Goal: Download file/media

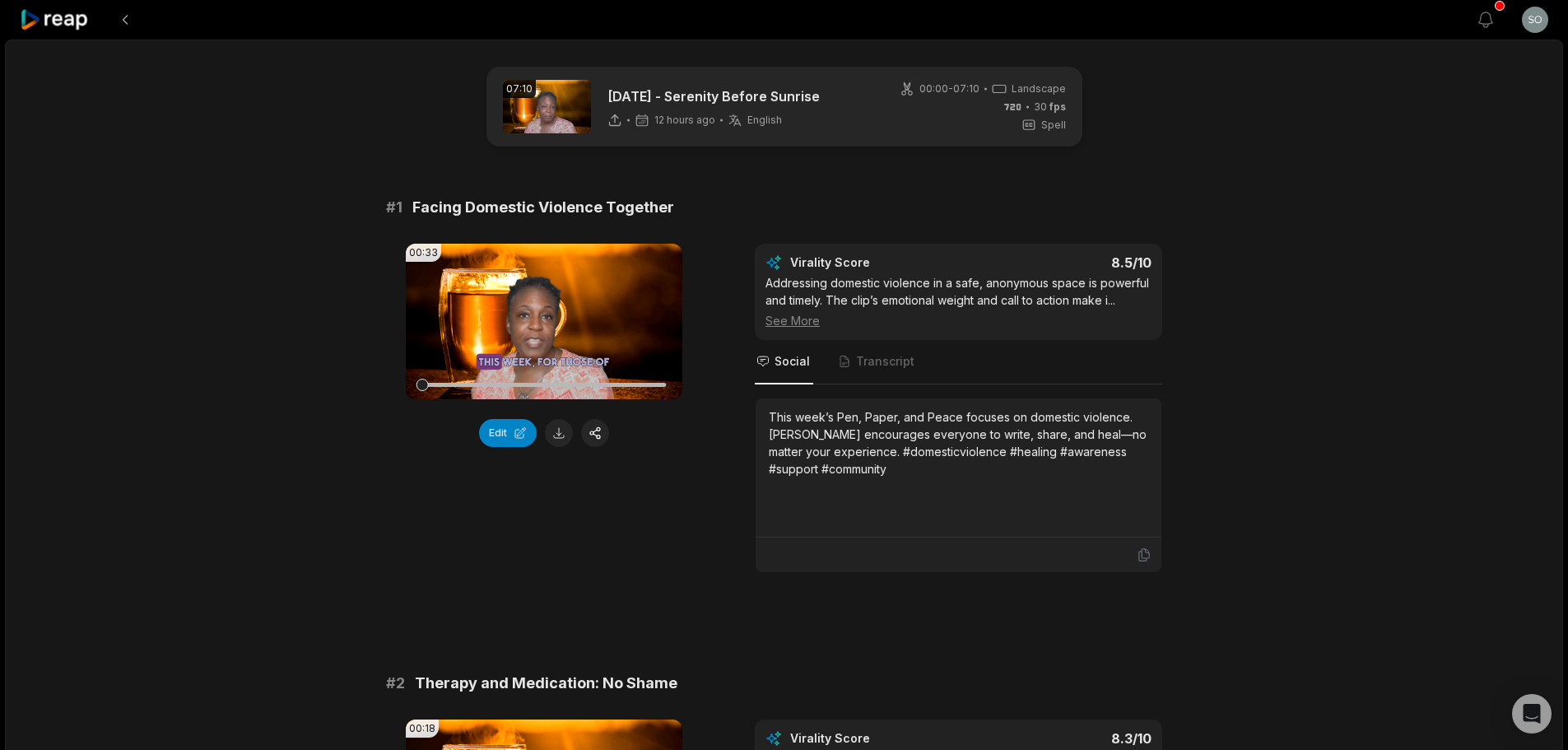
click at [563, 433] on button at bounding box center [558, 433] width 28 height 28
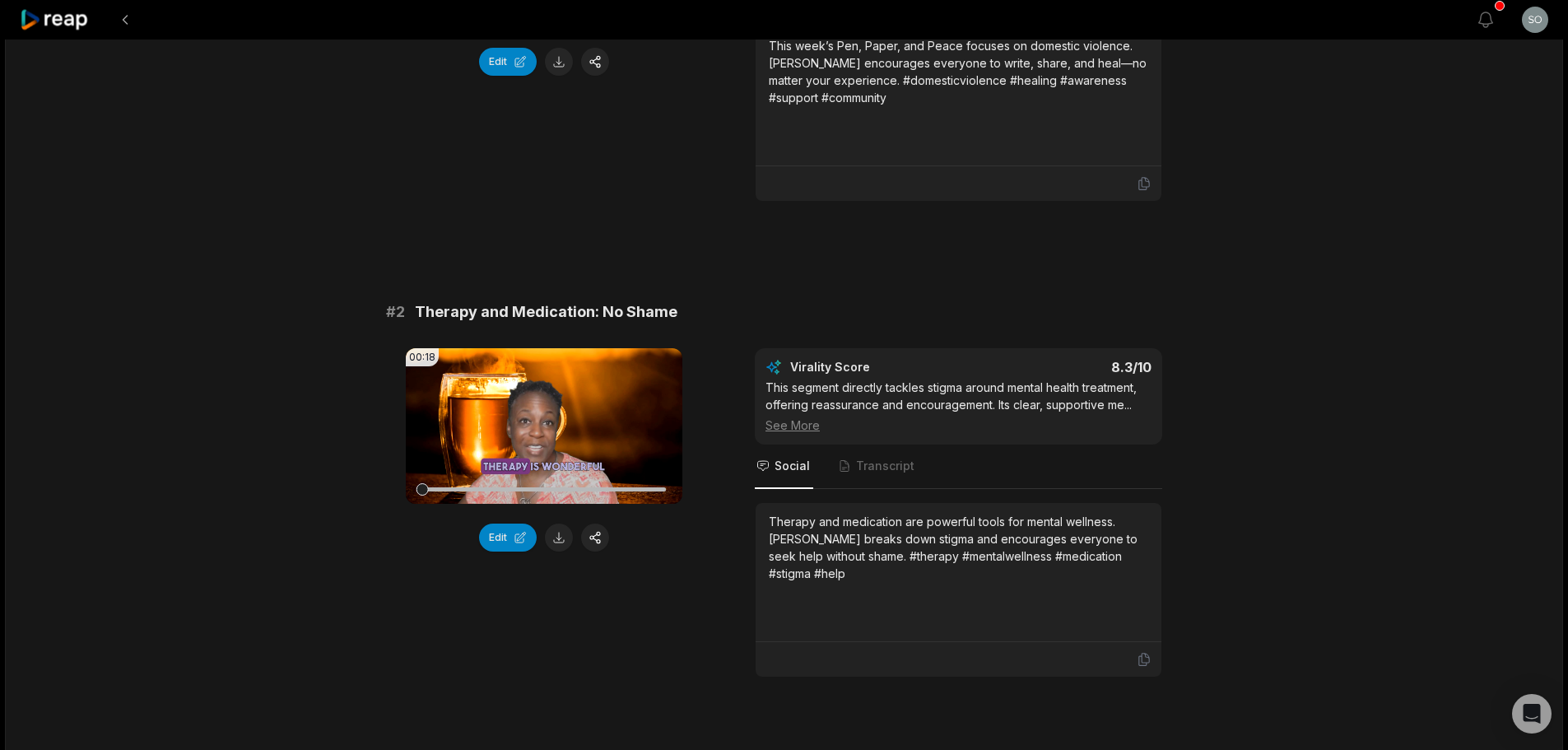
scroll to position [412, 0]
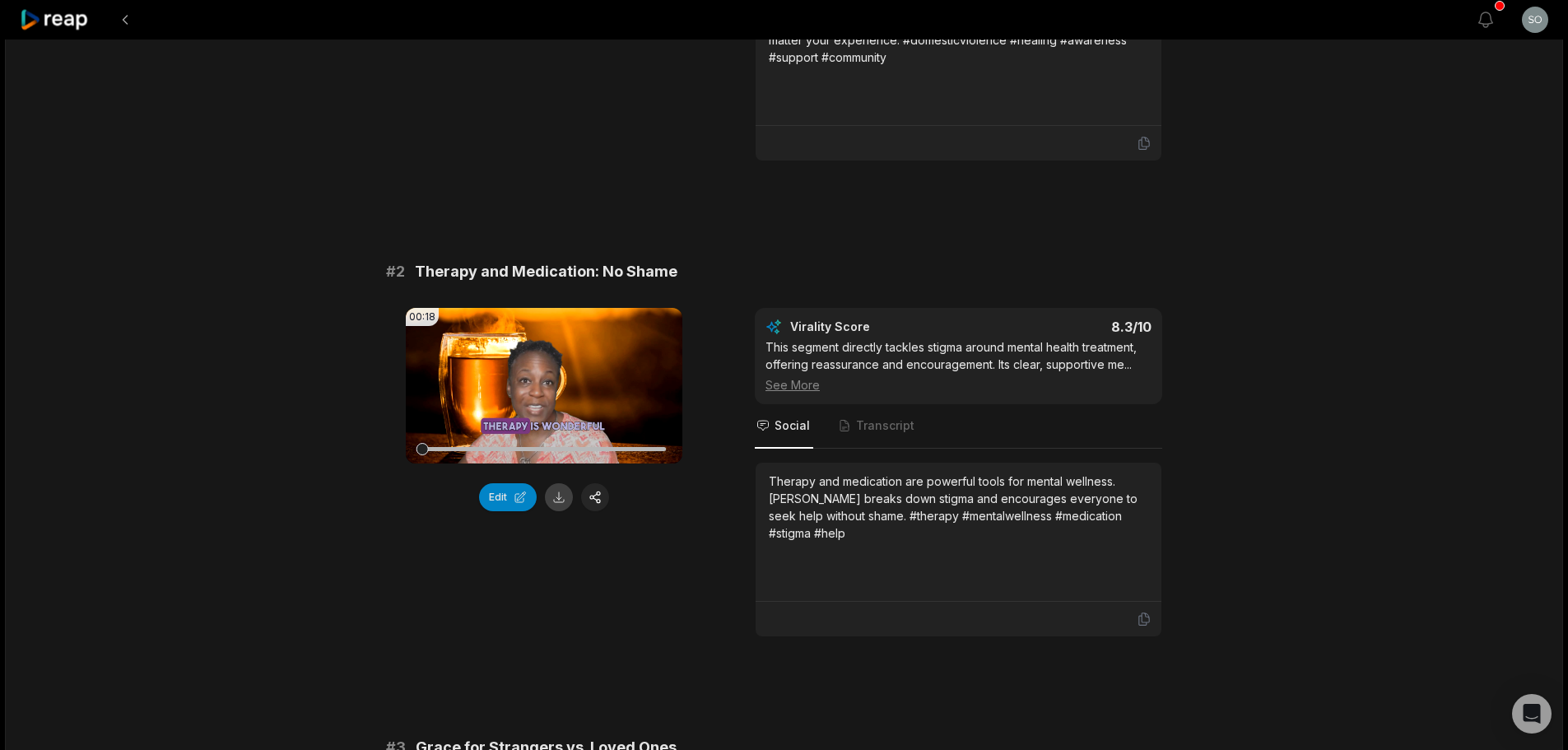
click at [565, 497] on button at bounding box center [558, 497] width 28 height 28
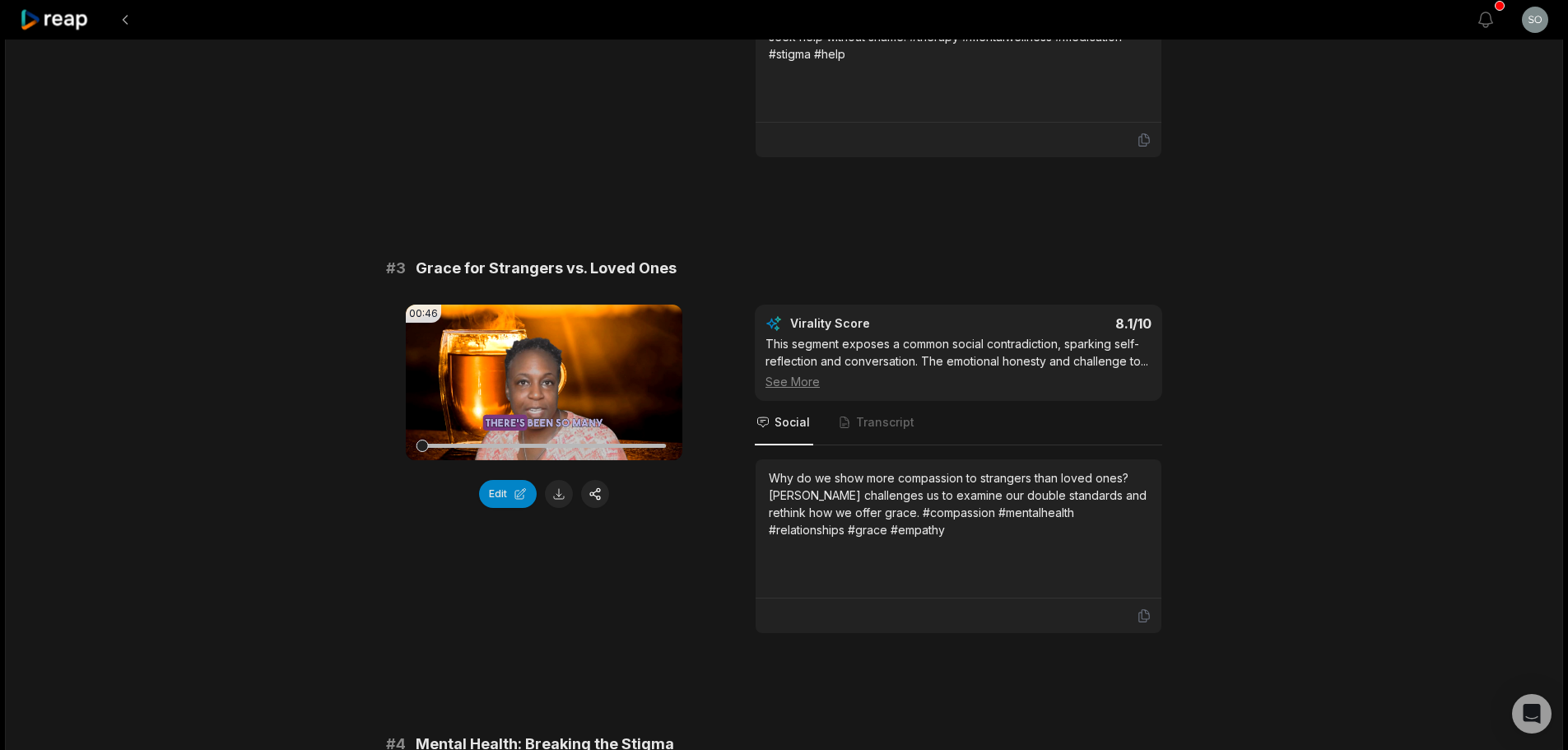
scroll to position [905, 0]
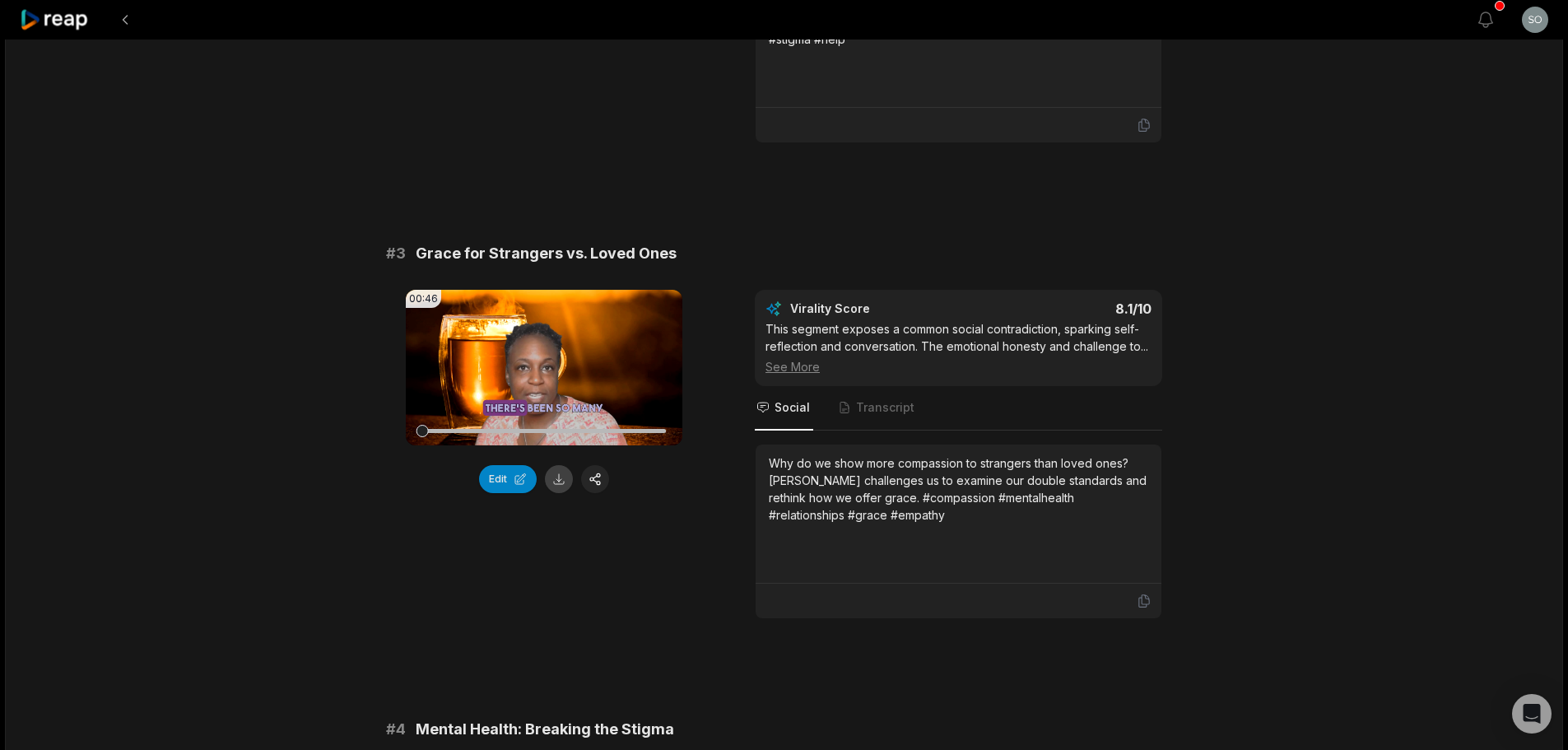
click at [559, 482] on button at bounding box center [558, 479] width 28 height 28
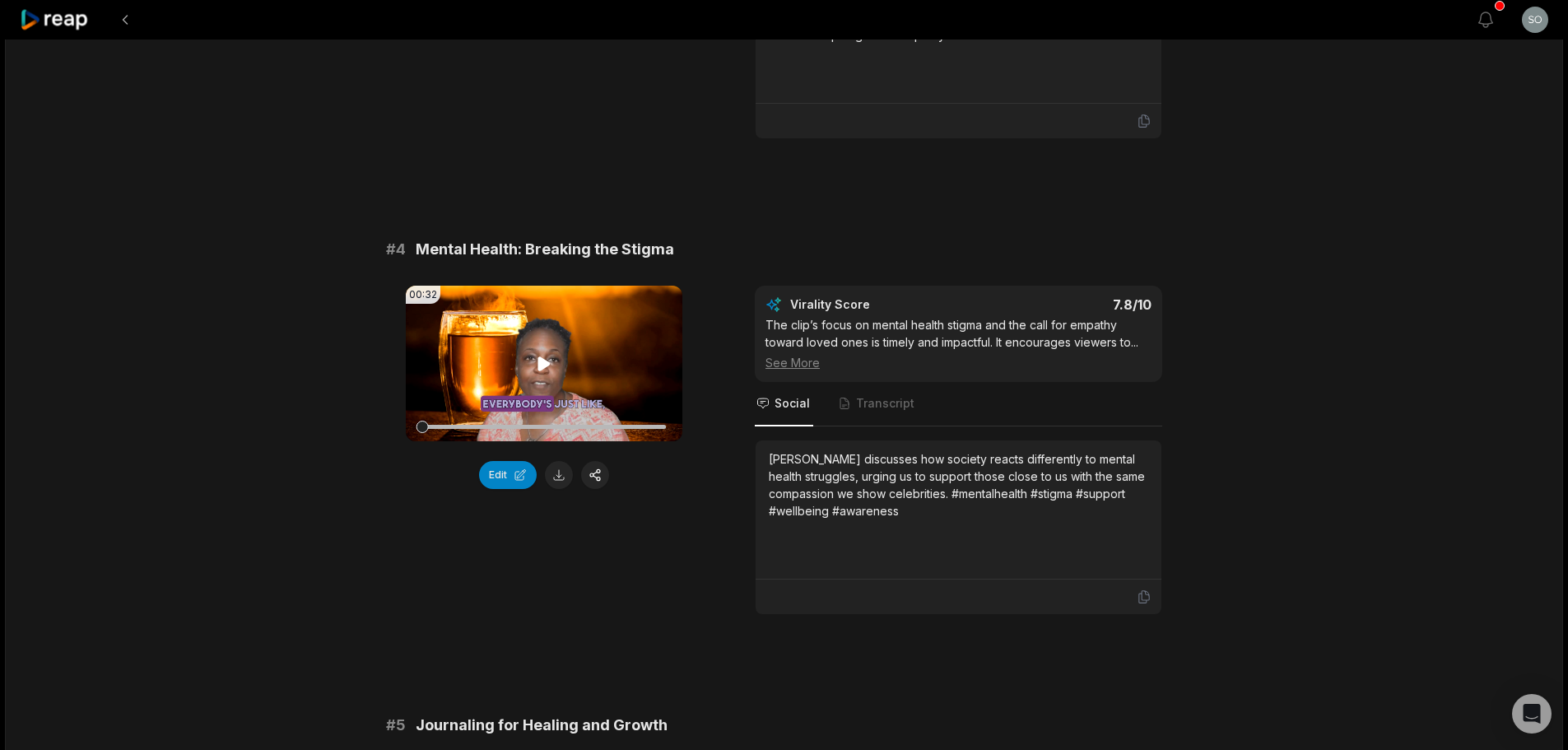
scroll to position [1399, 0]
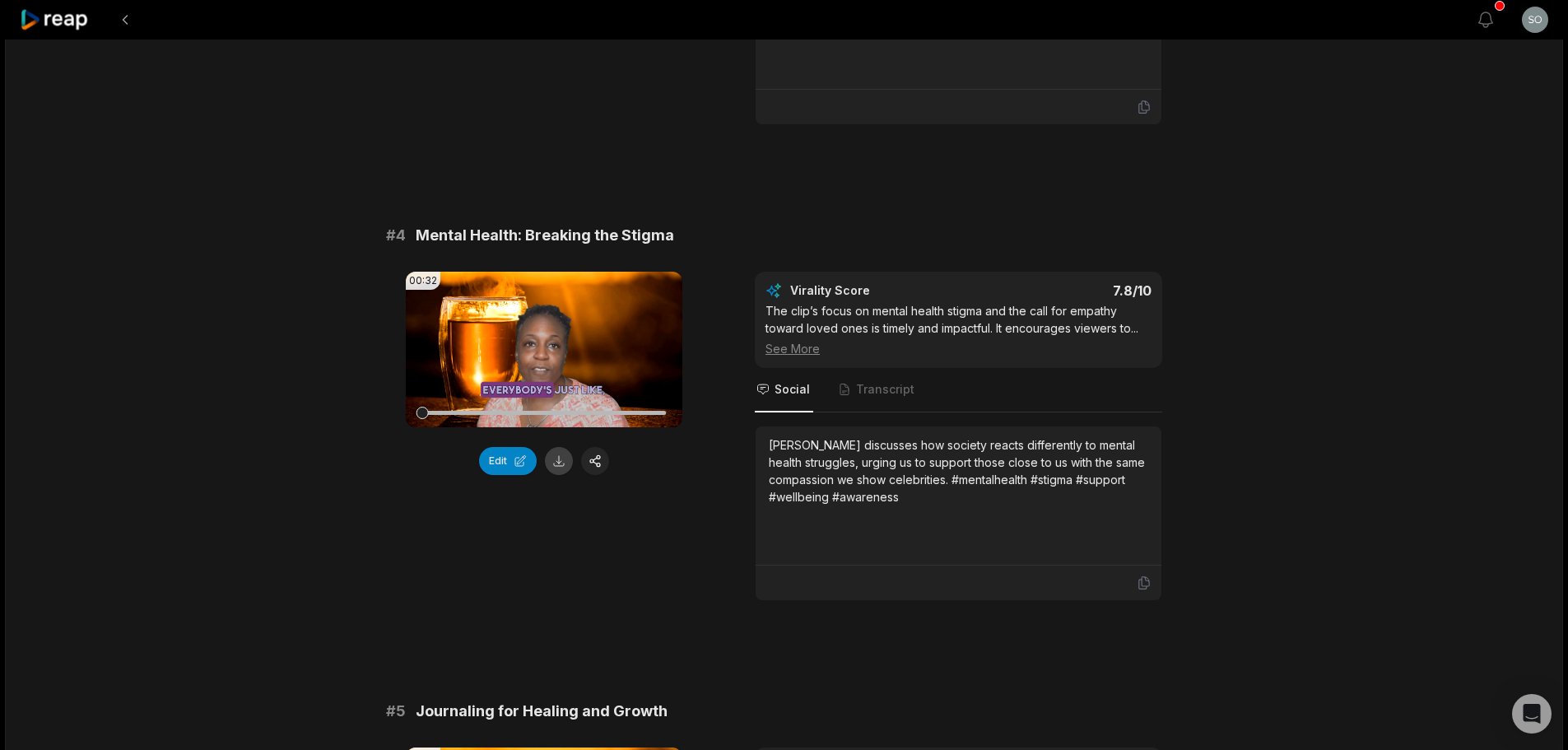
click at [557, 460] on button at bounding box center [558, 461] width 28 height 28
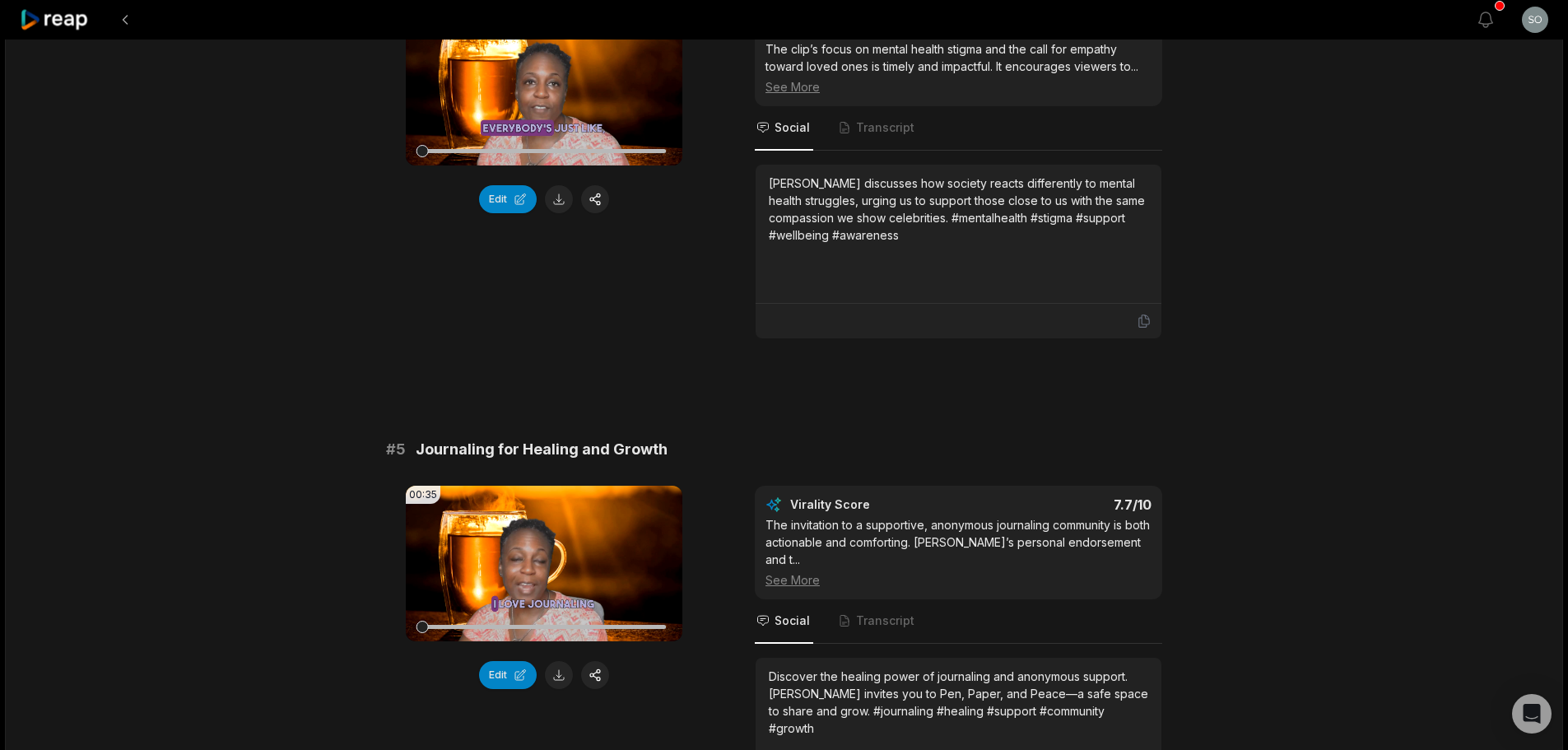
scroll to position [1729, 0]
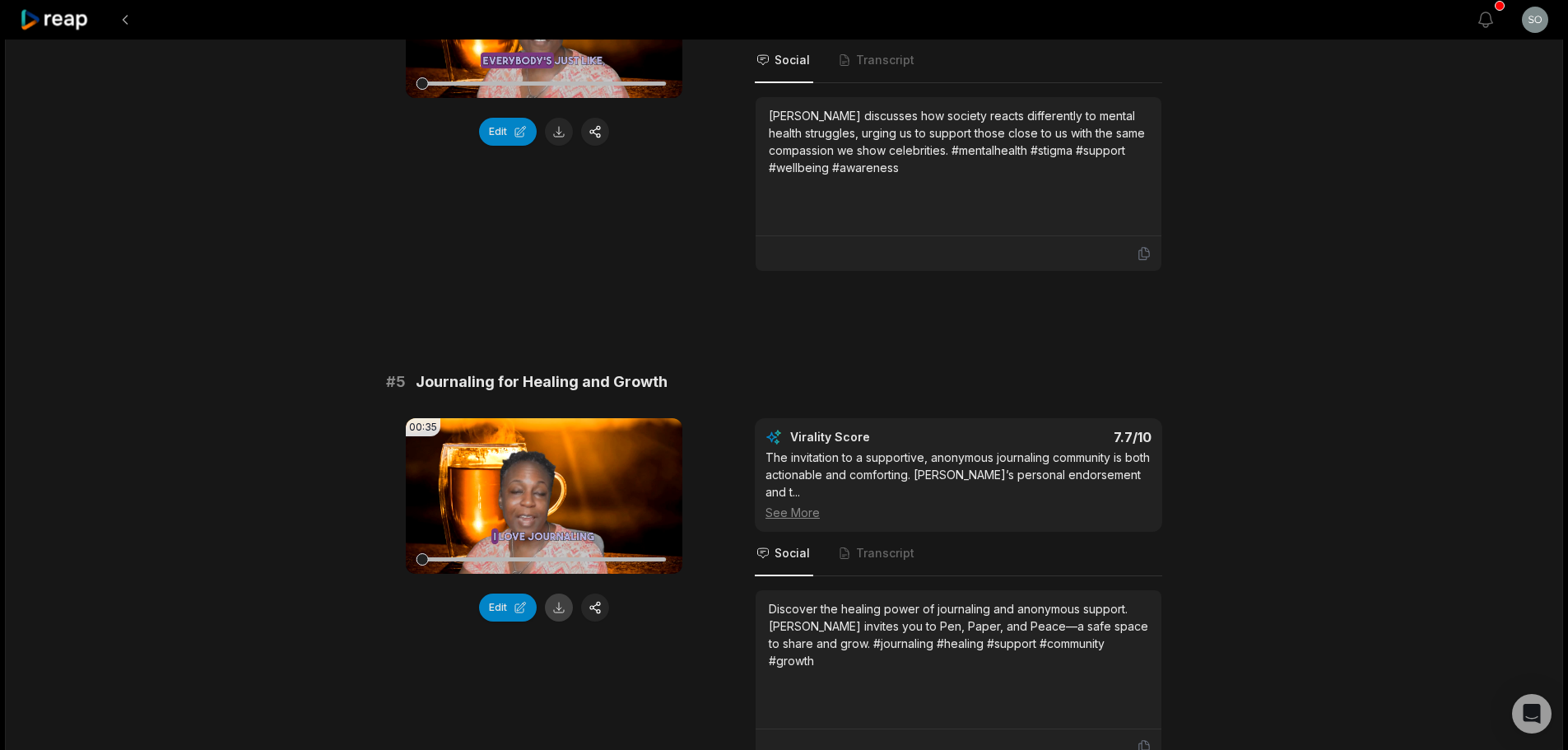
click at [552, 600] on button at bounding box center [558, 607] width 28 height 28
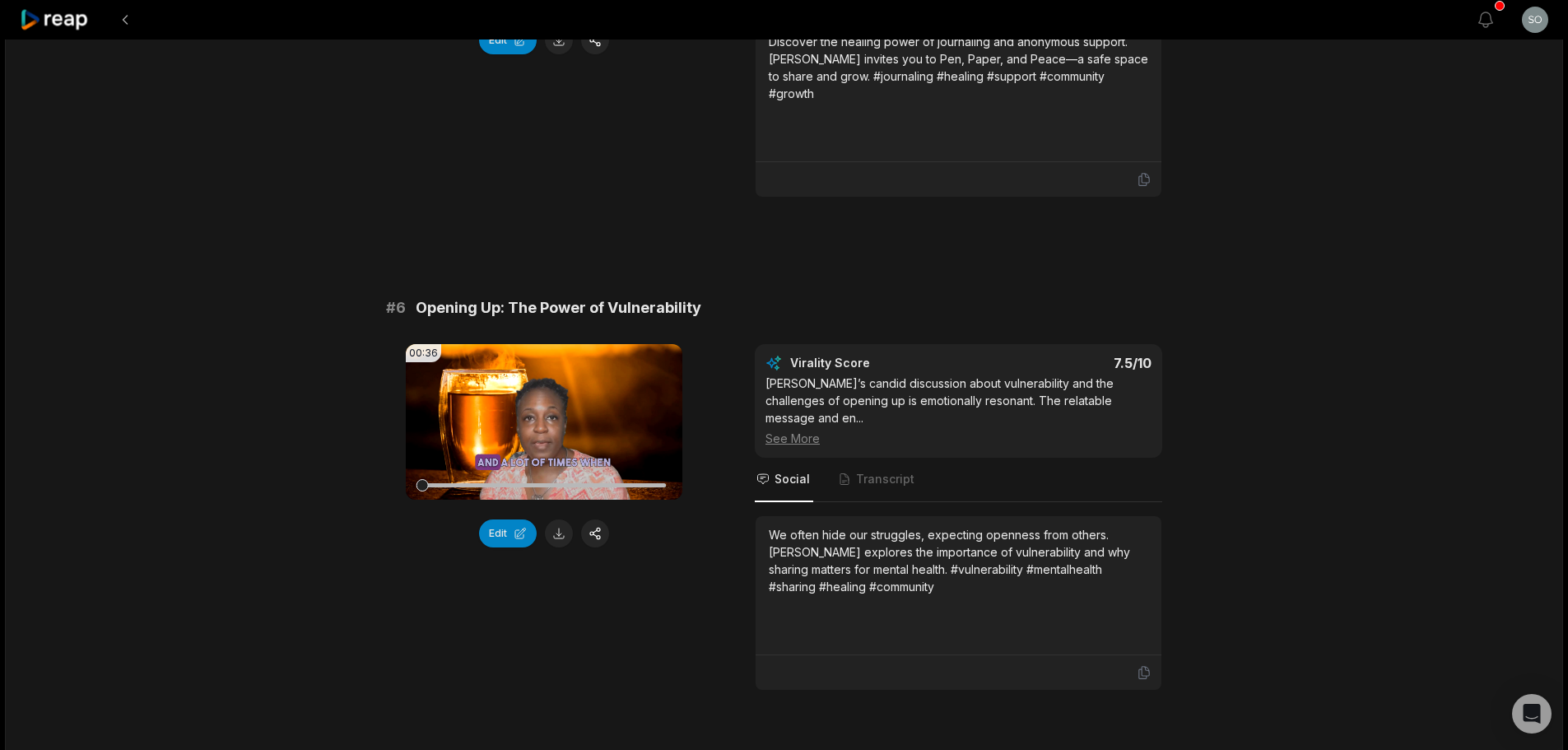
scroll to position [2305, 0]
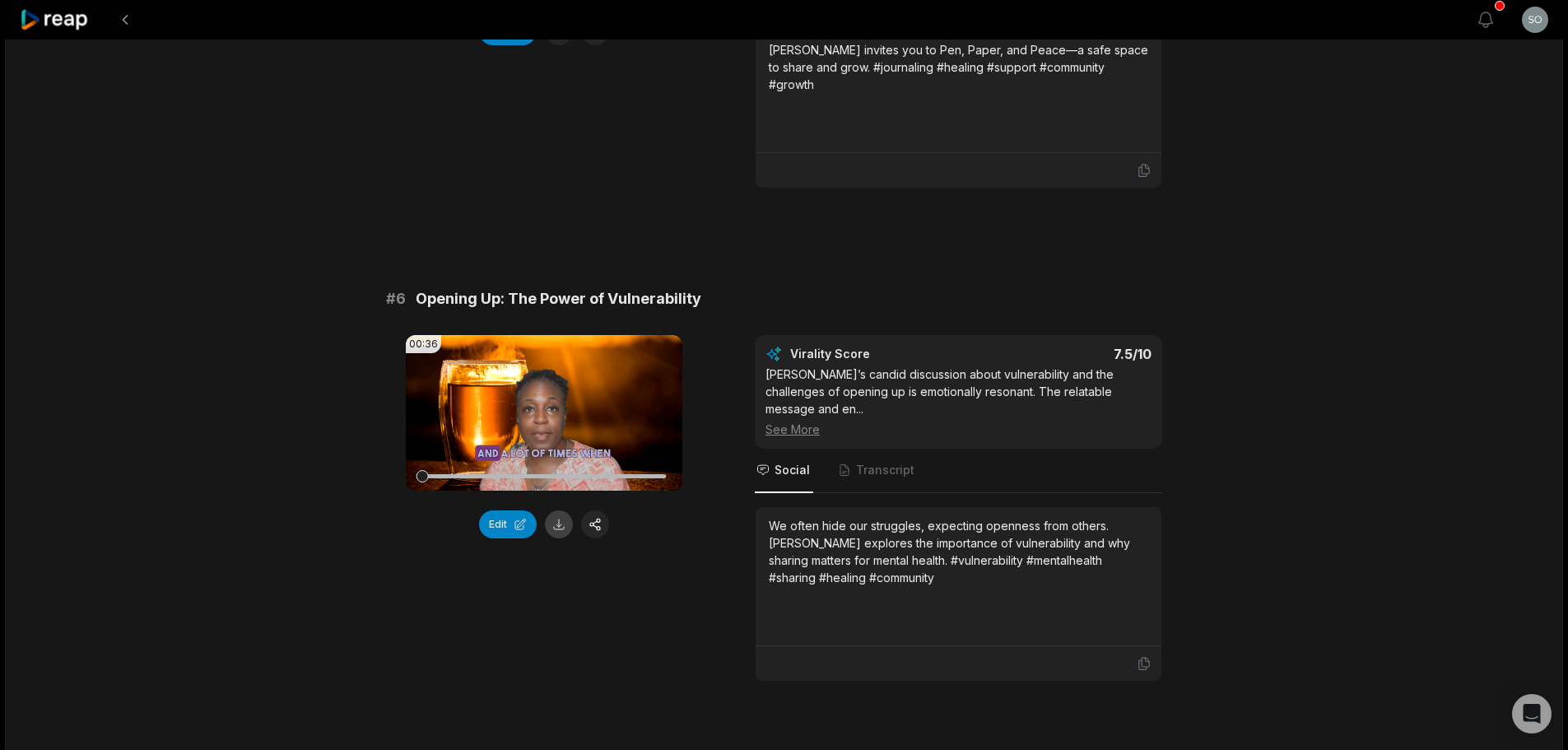
click at [558, 523] on button at bounding box center [558, 524] width 28 height 28
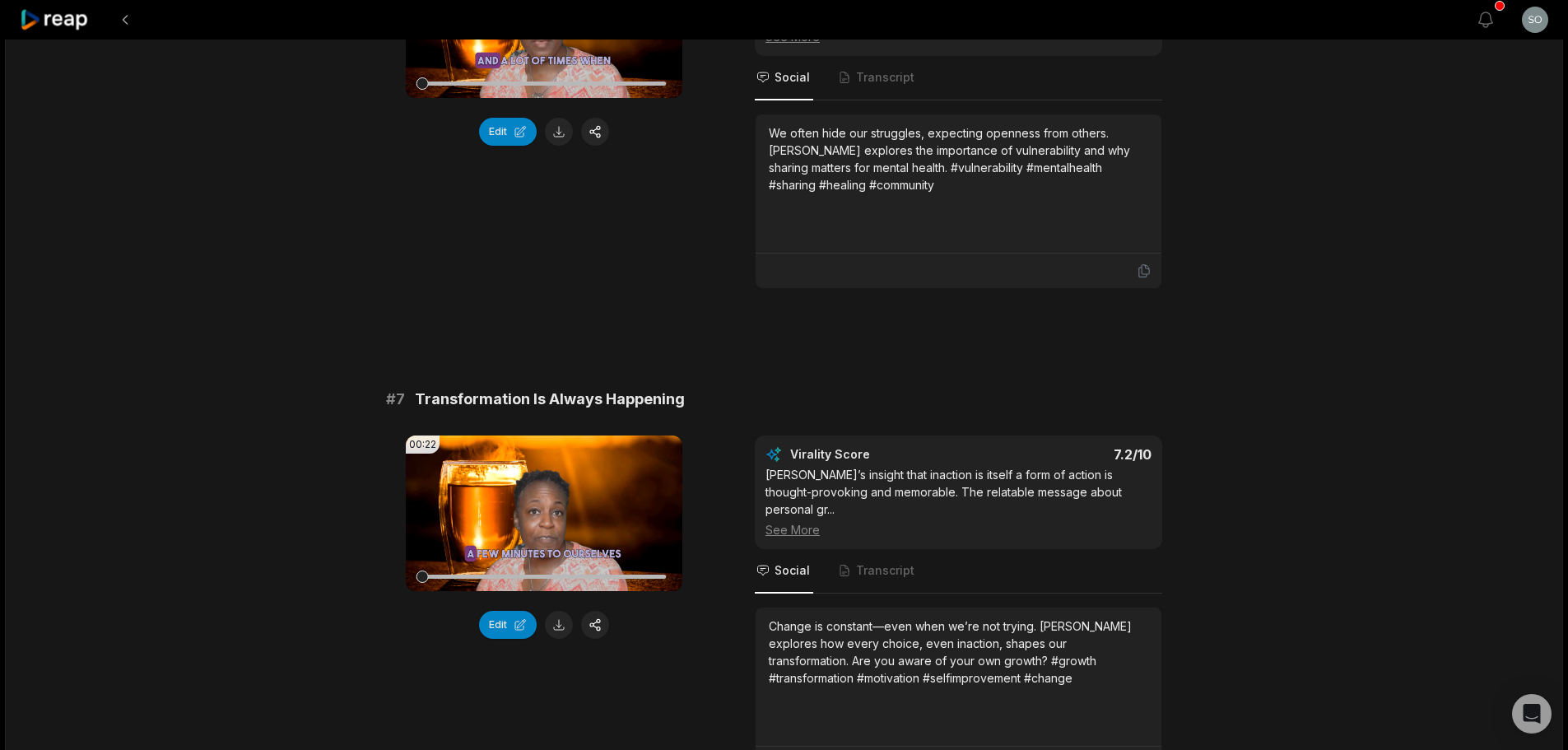
scroll to position [2881, 0]
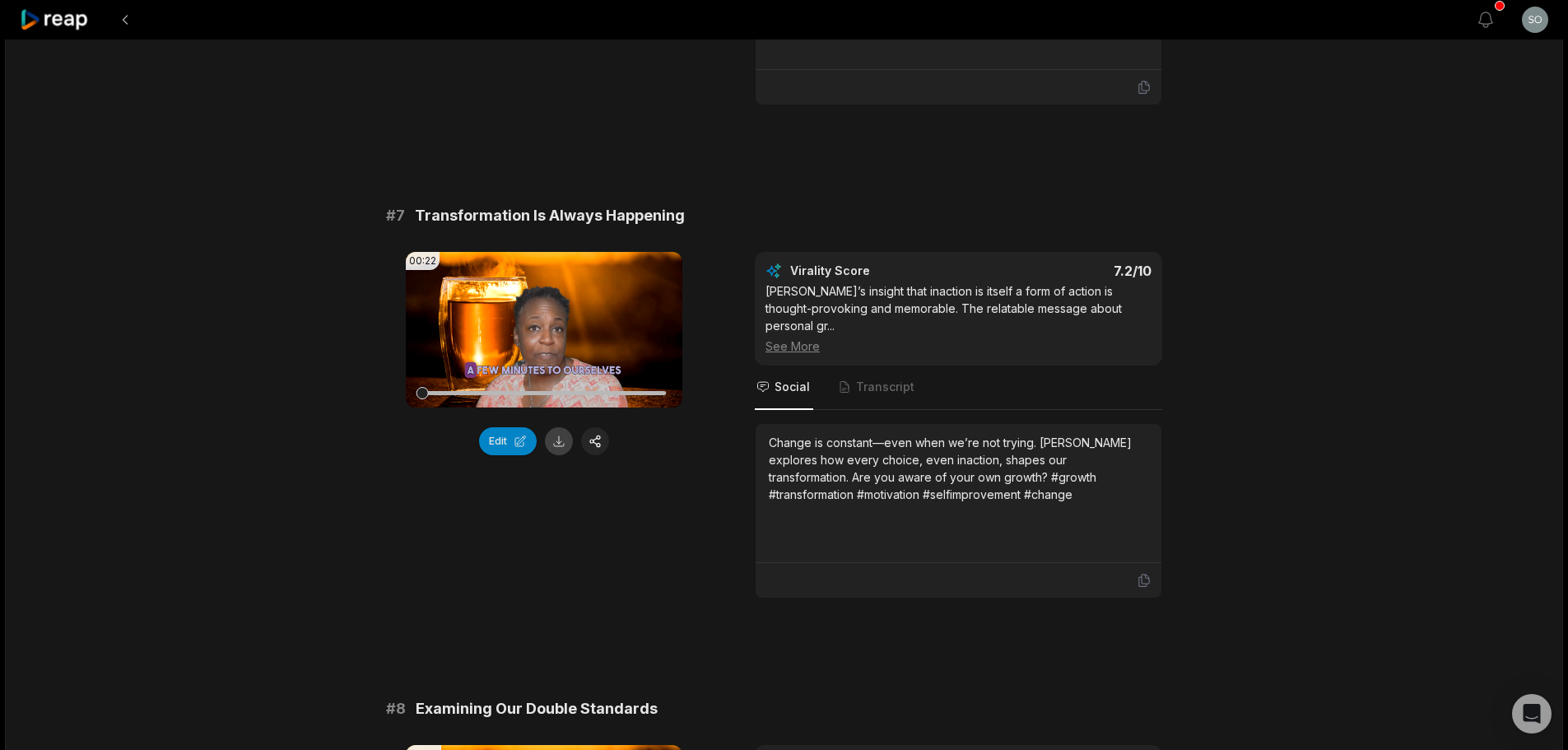
click at [558, 427] on button at bounding box center [558, 441] width 28 height 28
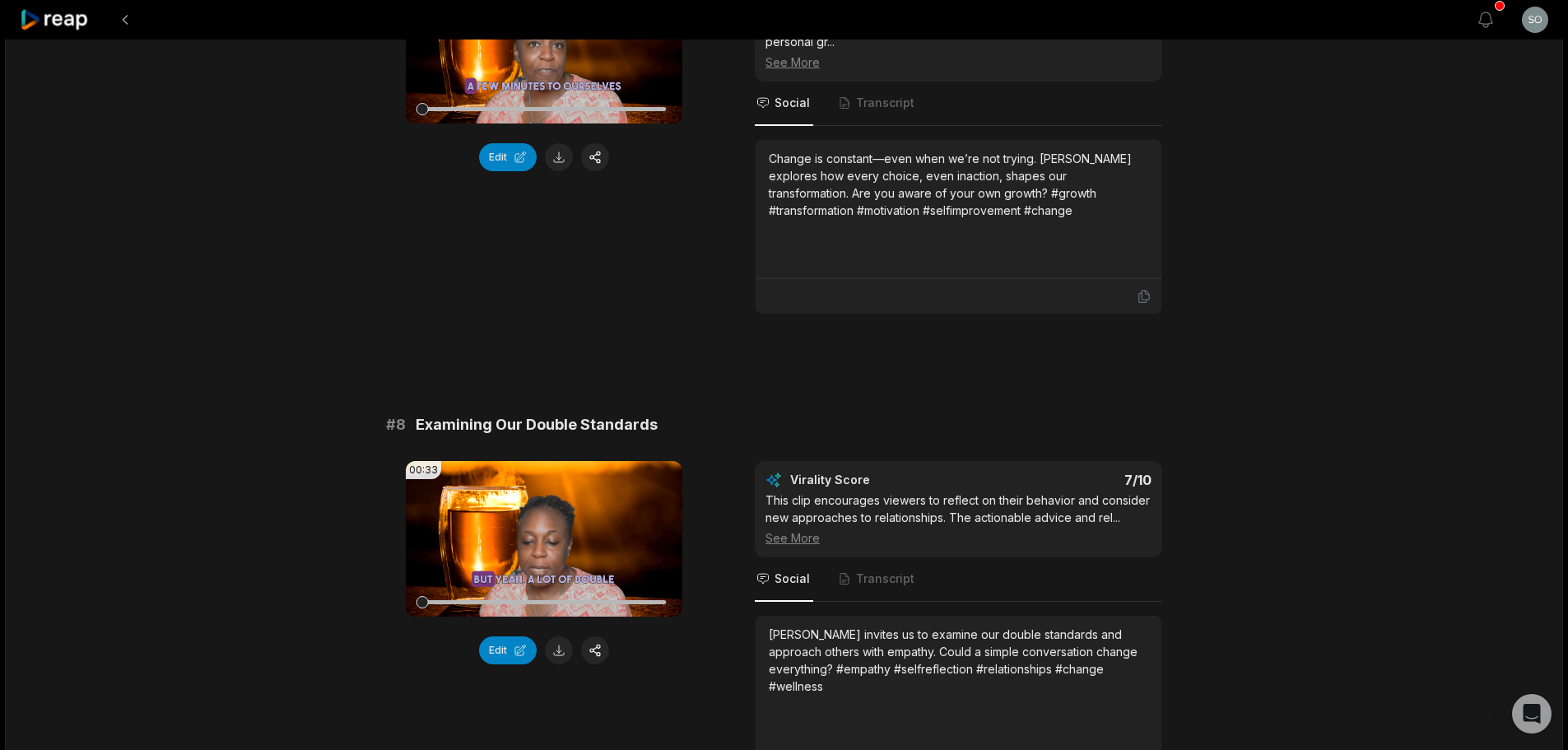
scroll to position [3210, 0]
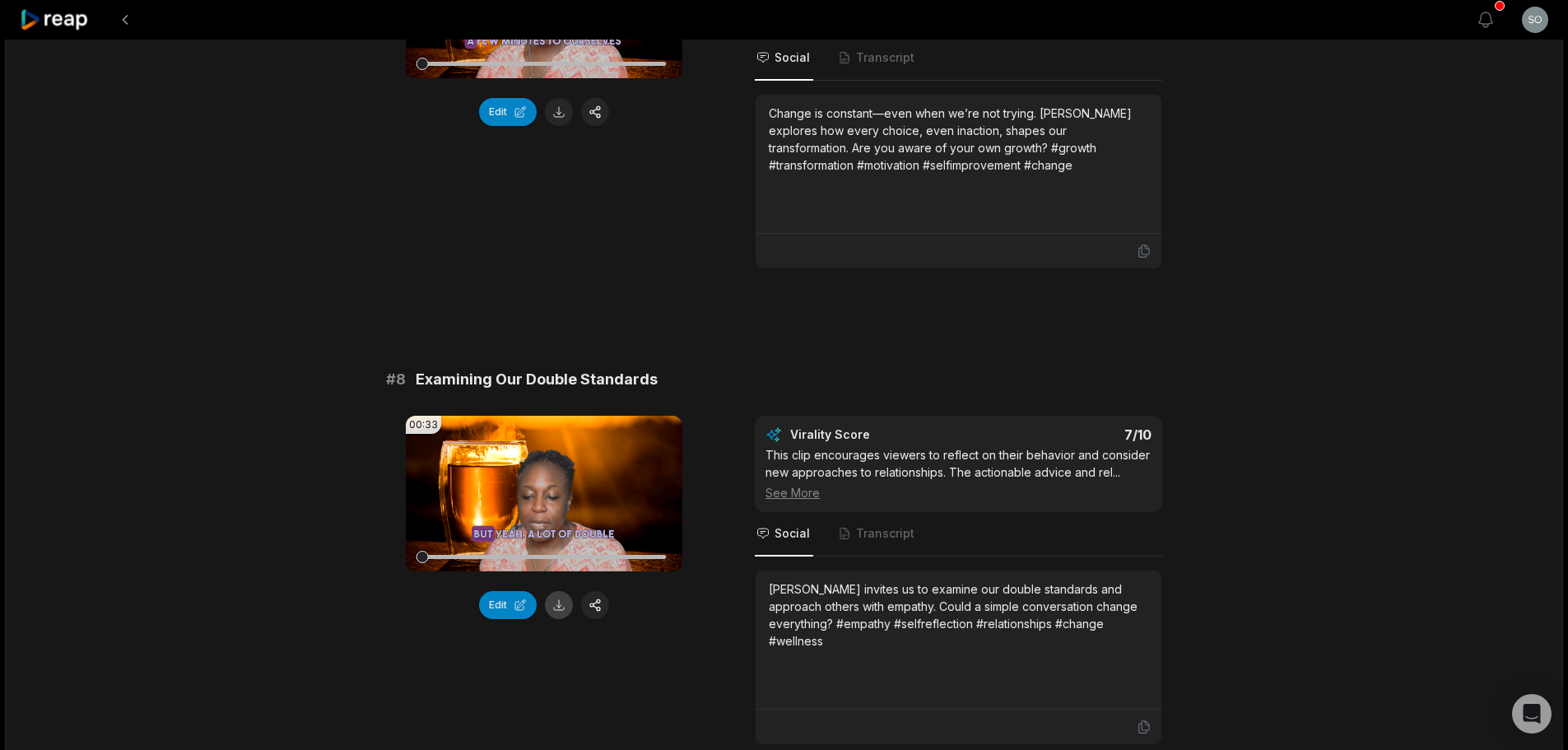
click at [559, 591] on button at bounding box center [558, 605] width 28 height 28
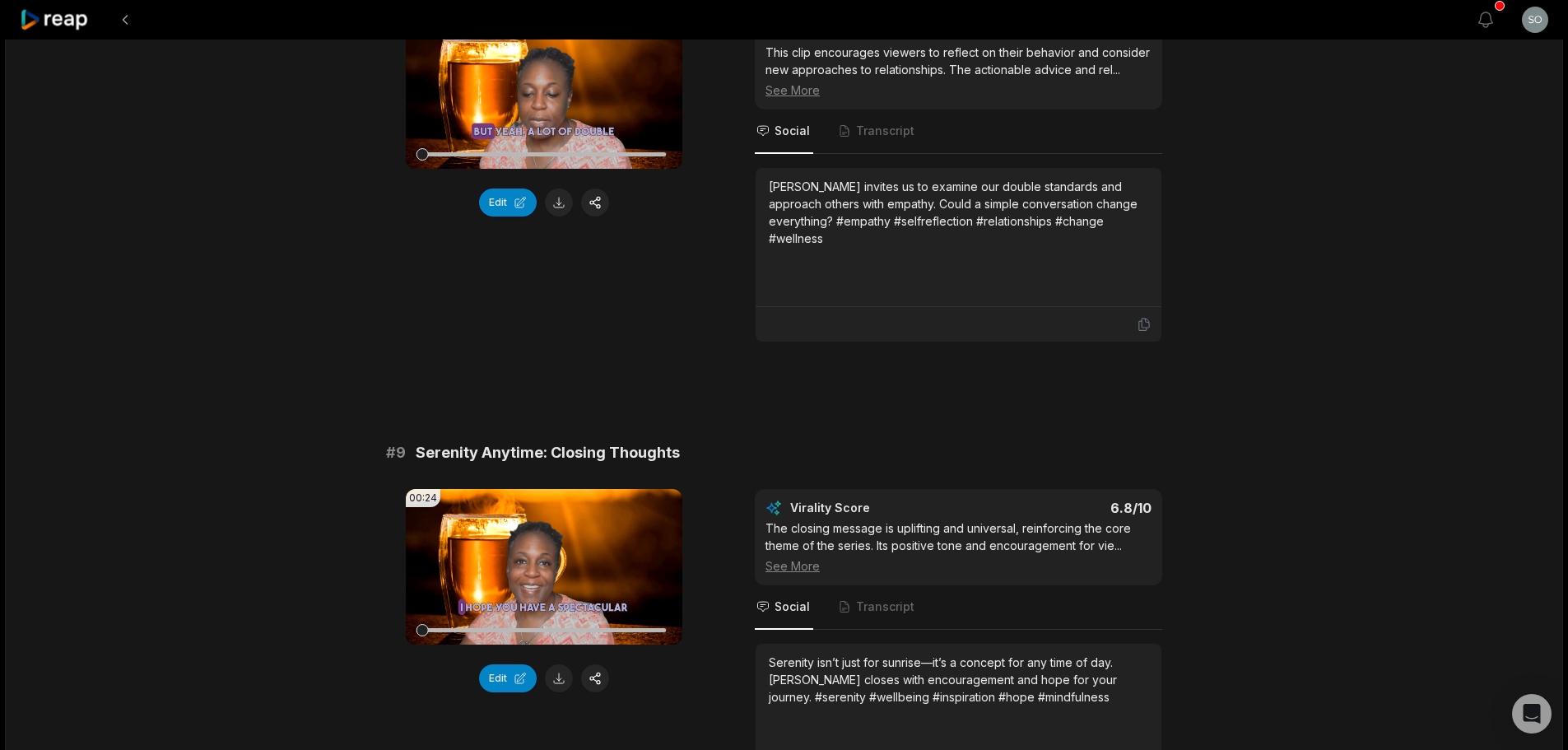
scroll to position [3622, 0]
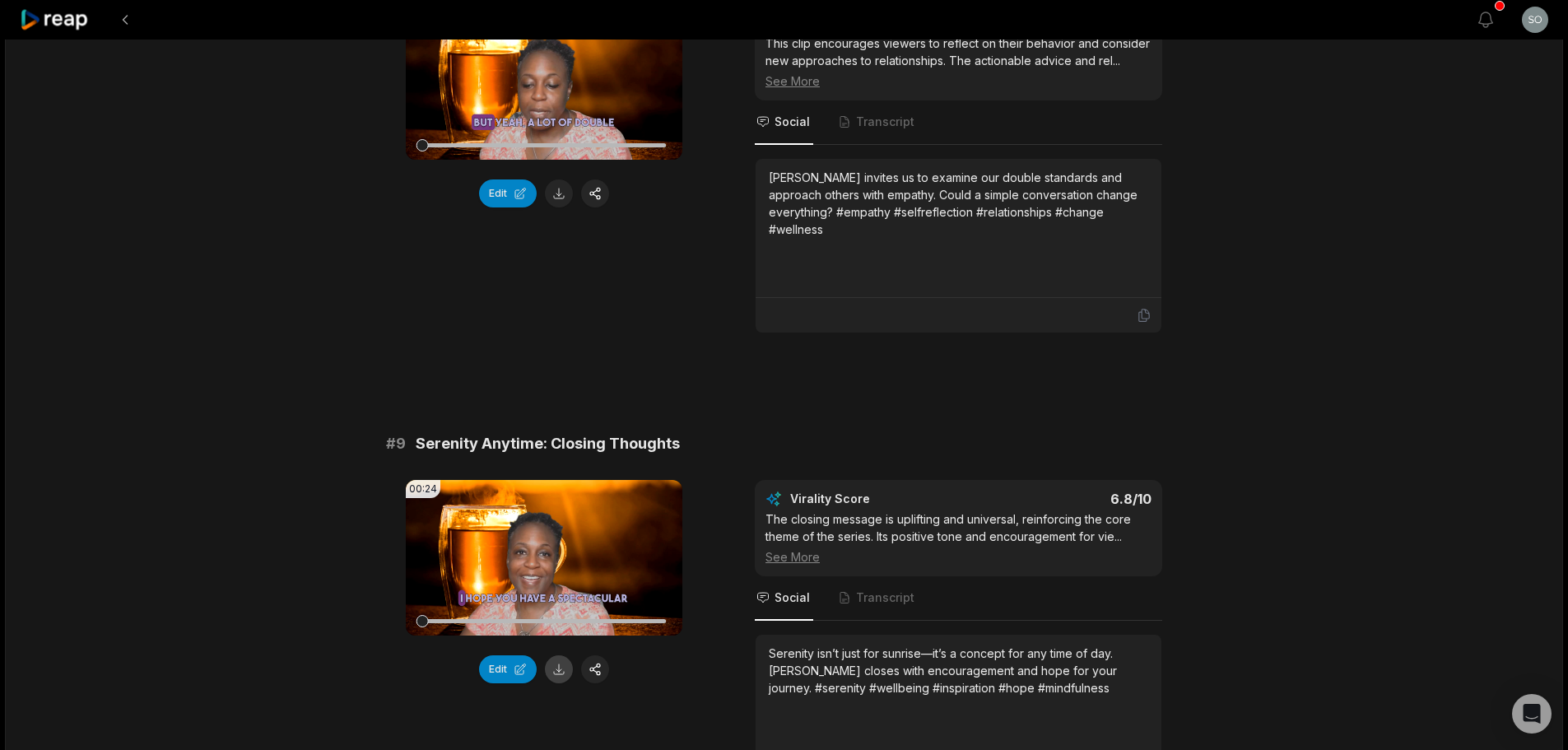
click at [551, 656] on button at bounding box center [558, 670] width 28 height 28
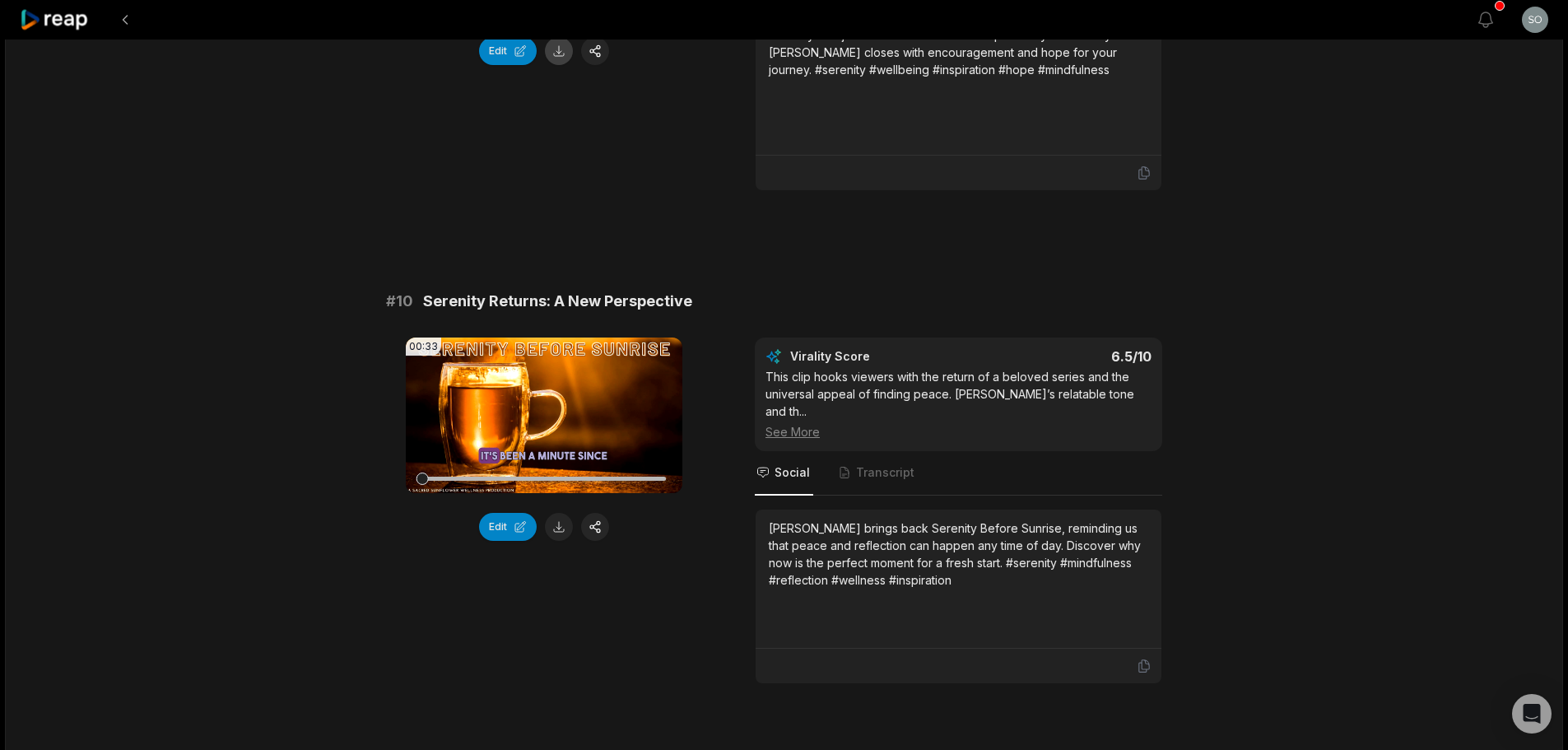
scroll to position [4247, 0]
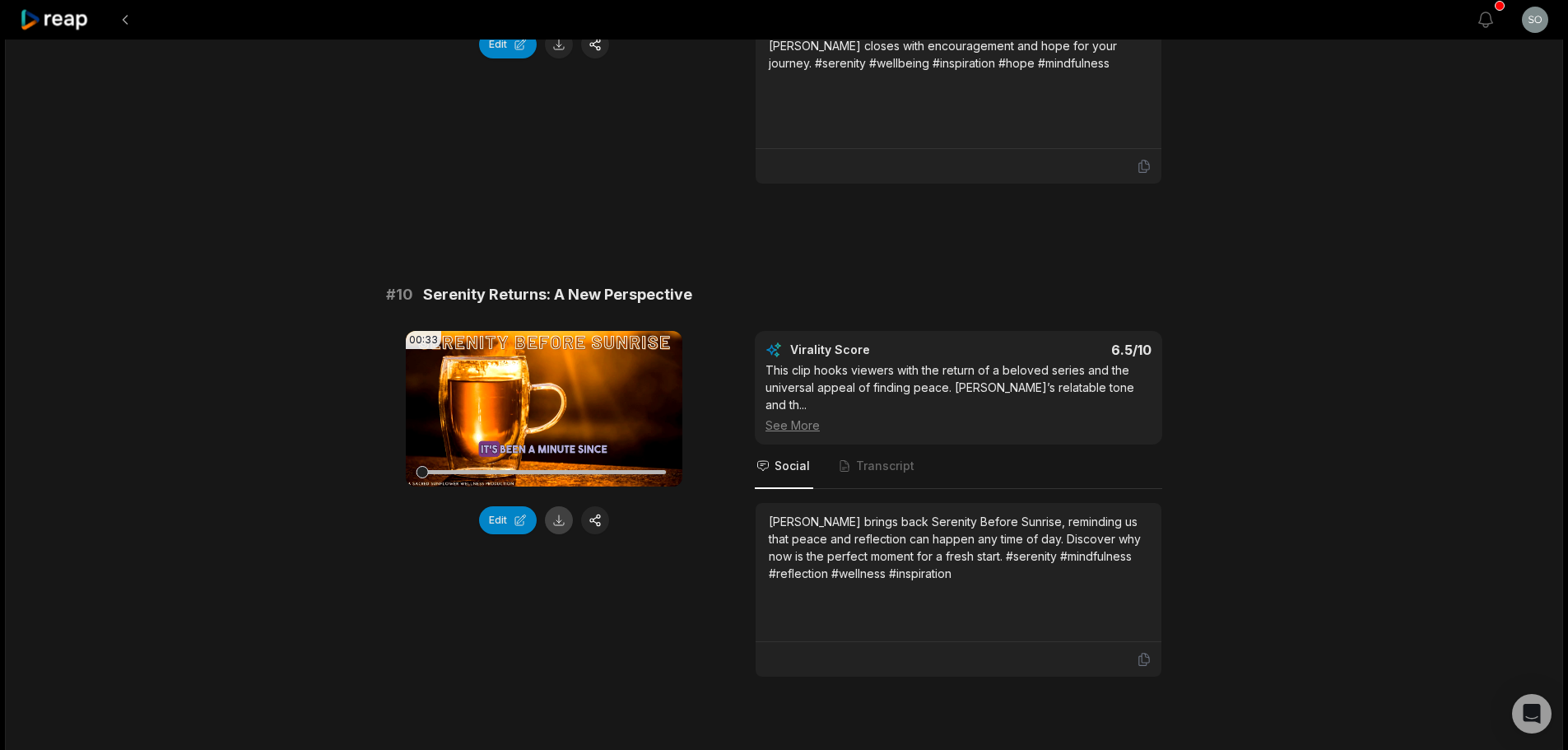
click at [558, 506] on button at bounding box center [558, 520] width 28 height 28
